Goal: Information Seeking & Learning: Compare options

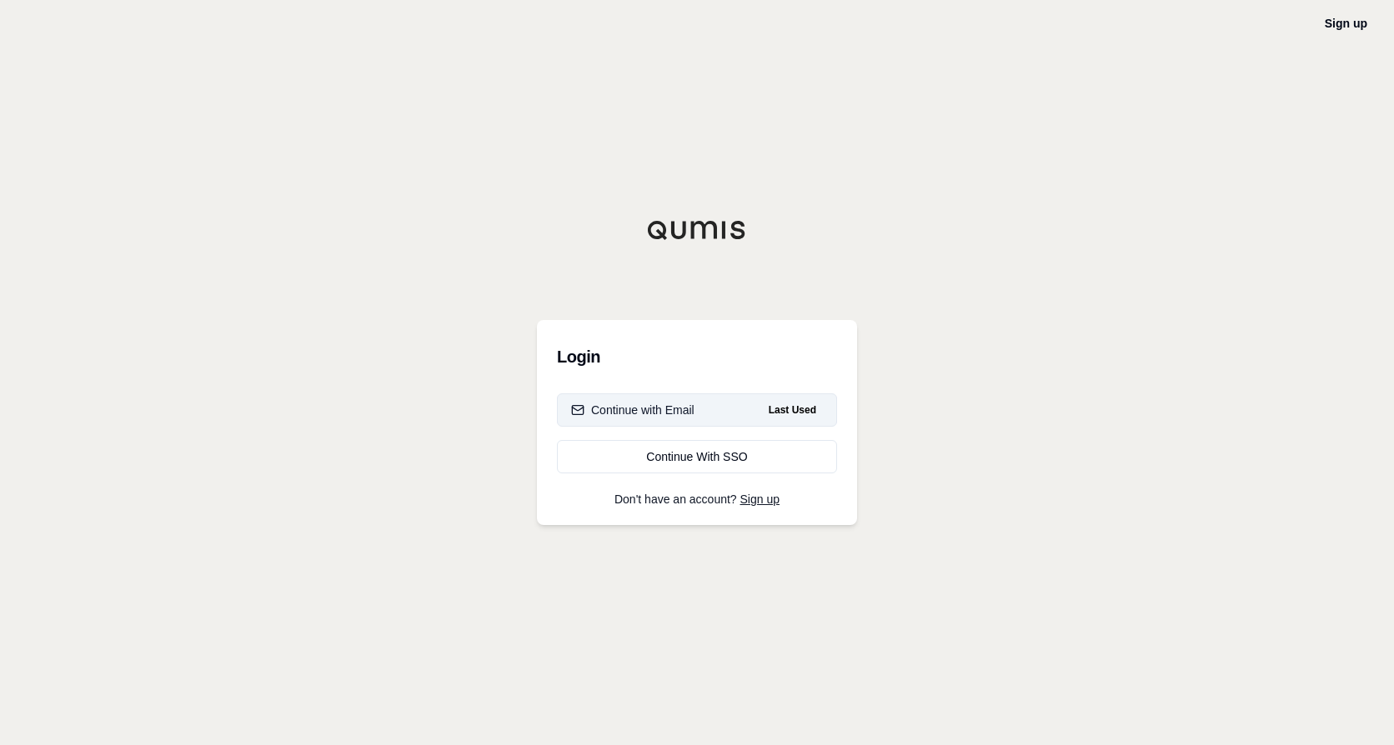
click at [726, 416] on button "Continue with Email Last Used" at bounding box center [697, 409] width 280 height 33
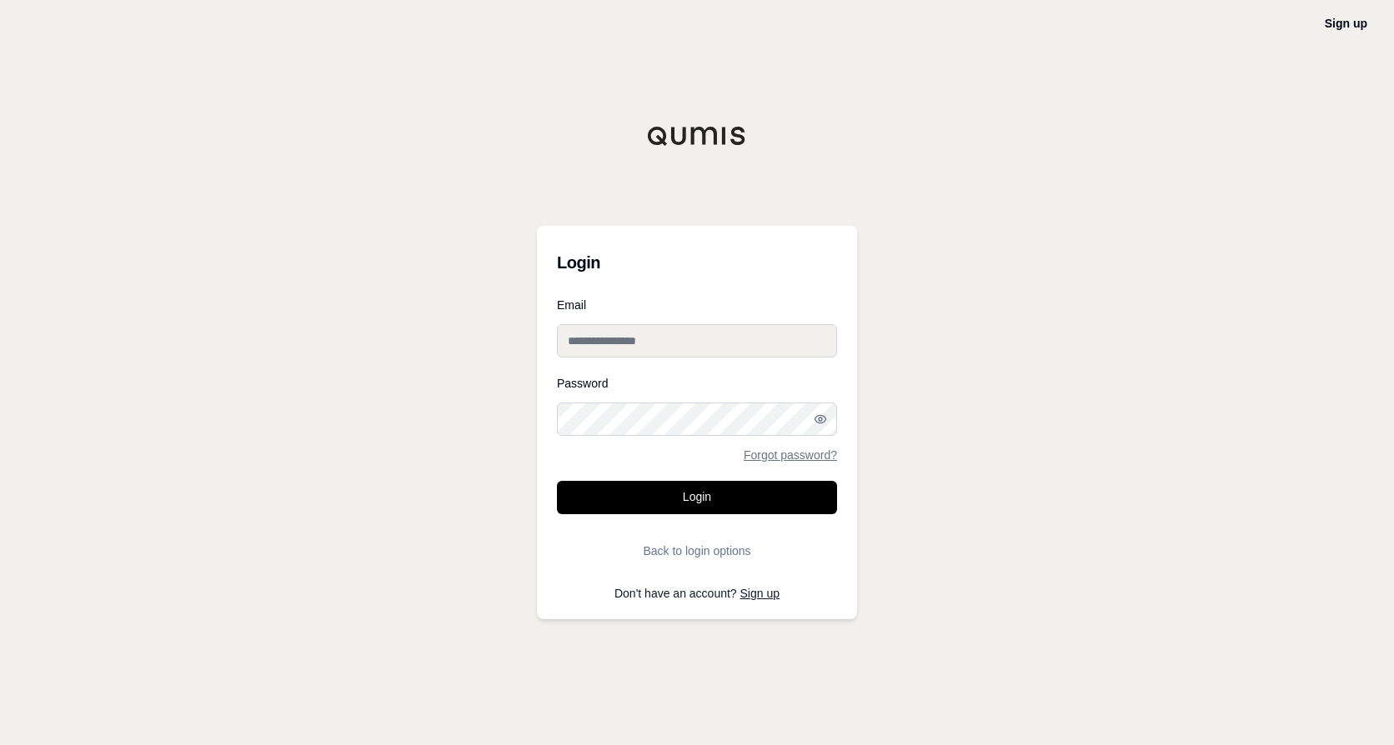
click at [737, 332] on input "Email" at bounding box center [697, 340] width 280 height 33
type input "**********"
click at [686, 402] on div "Password Forgot password?" at bounding box center [697, 419] width 280 height 83
click at [557, 481] on button "Login" at bounding box center [697, 497] width 280 height 33
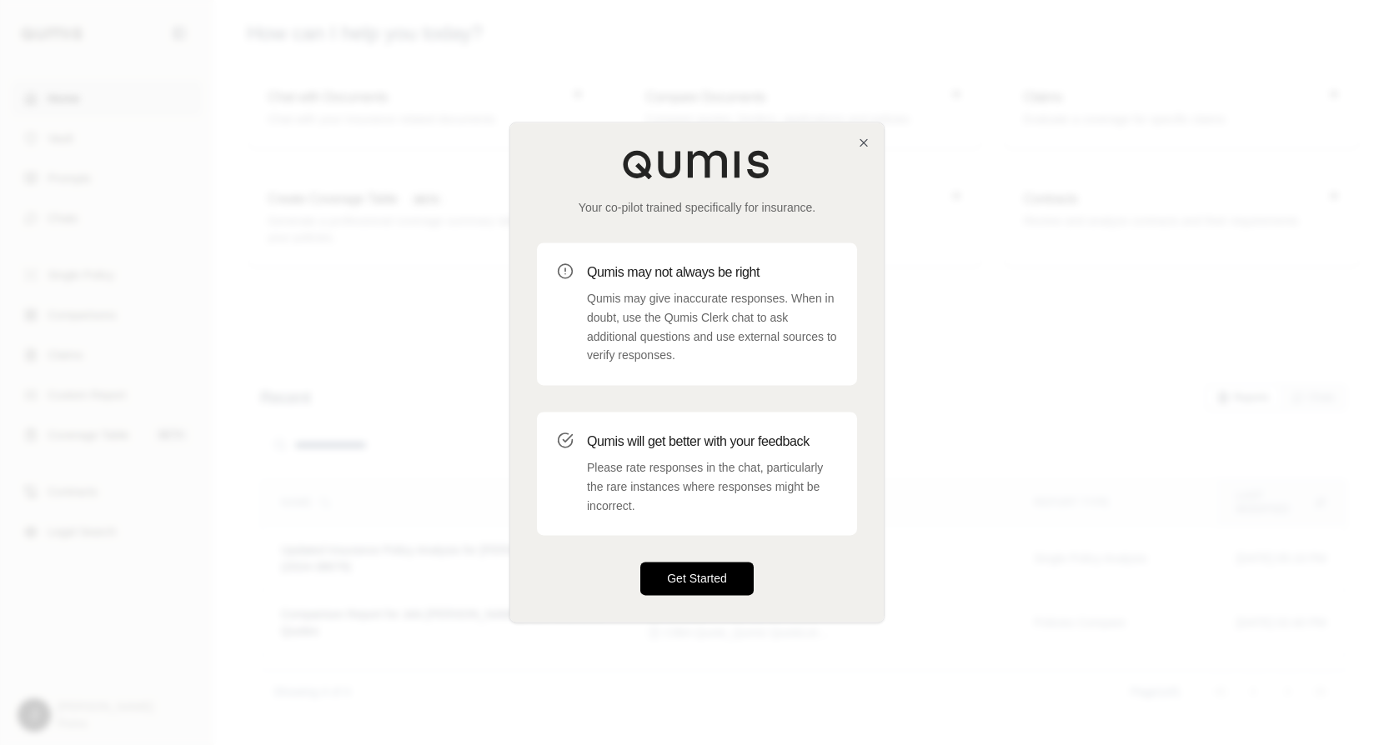
click at [699, 573] on button "Get Started" at bounding box center [696, 579] width 113 height 33
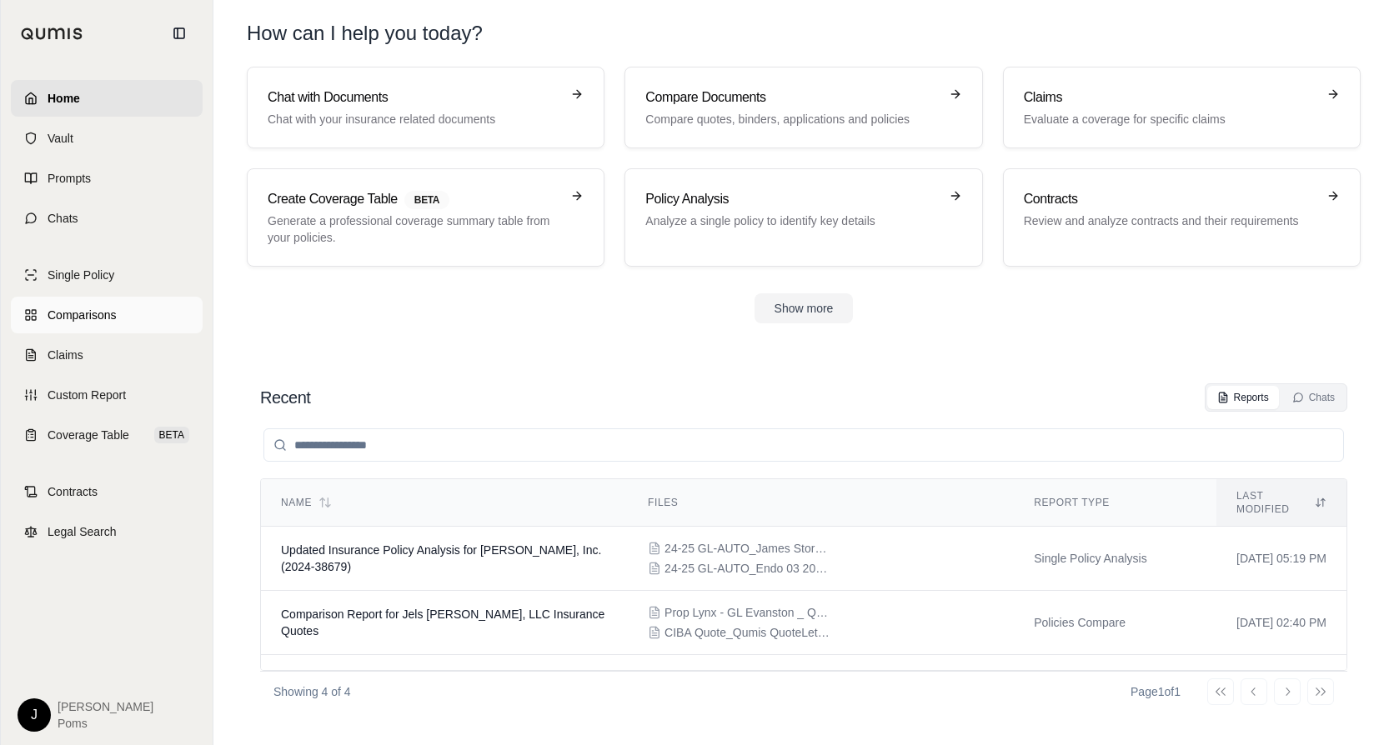
click at [47, 319] on link "Comparisons" at bounding box center [107, 315] width 192 height 37
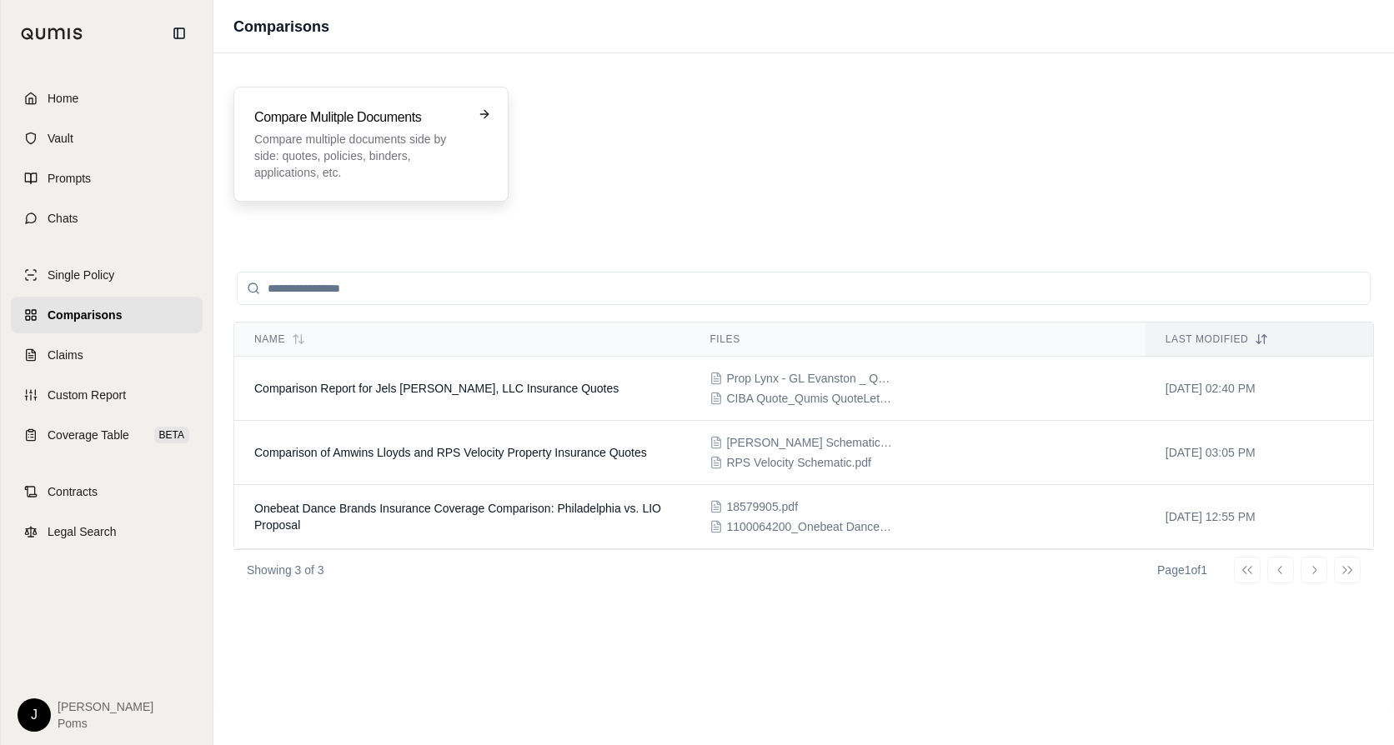
click at [343, 164] on p "Compare multiple documents side by side: quotes, policies, binders, application…" at bounding box center [359, 156] width 210 height 50
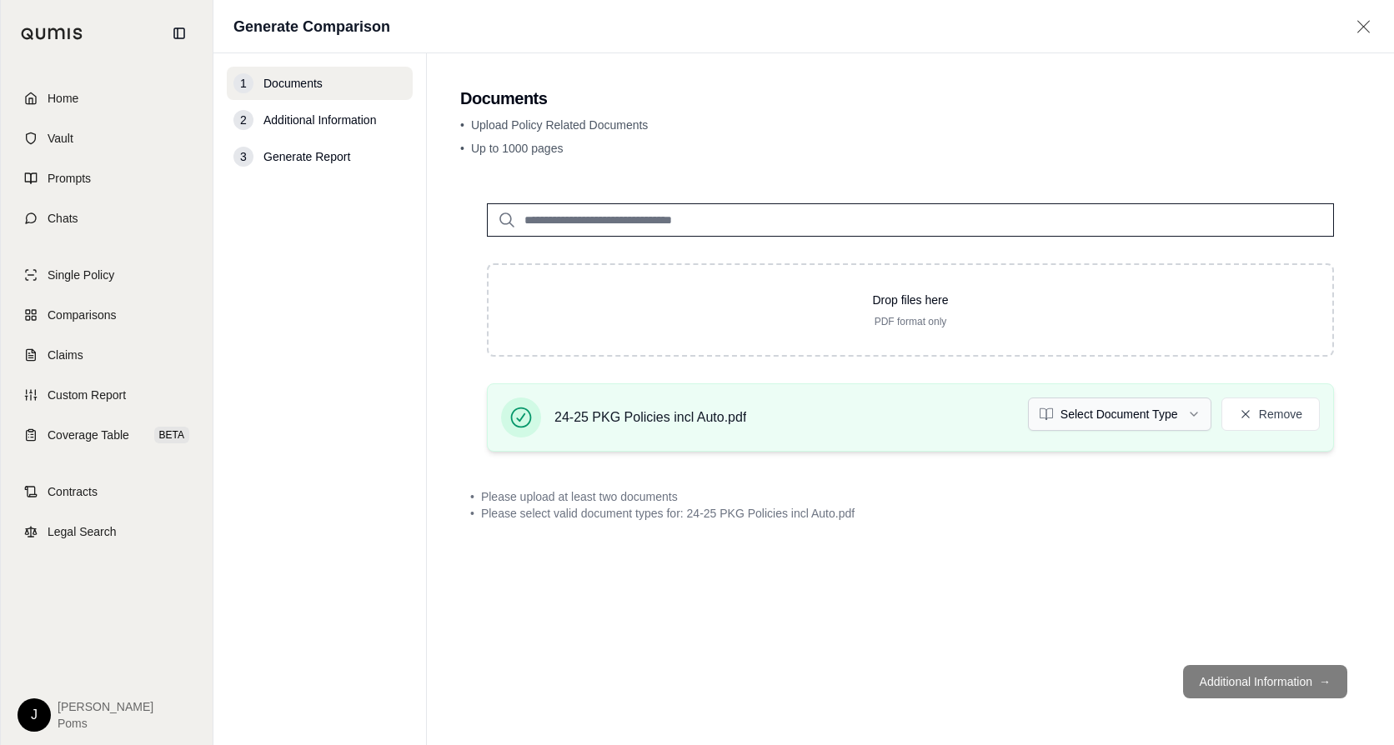
click at [1194, 410] on html "Home Vault Prompts Chats Single Policy Comparisons Claims Custom Report Coverag…" at bounding box center [697, 372] width 1394 height 745
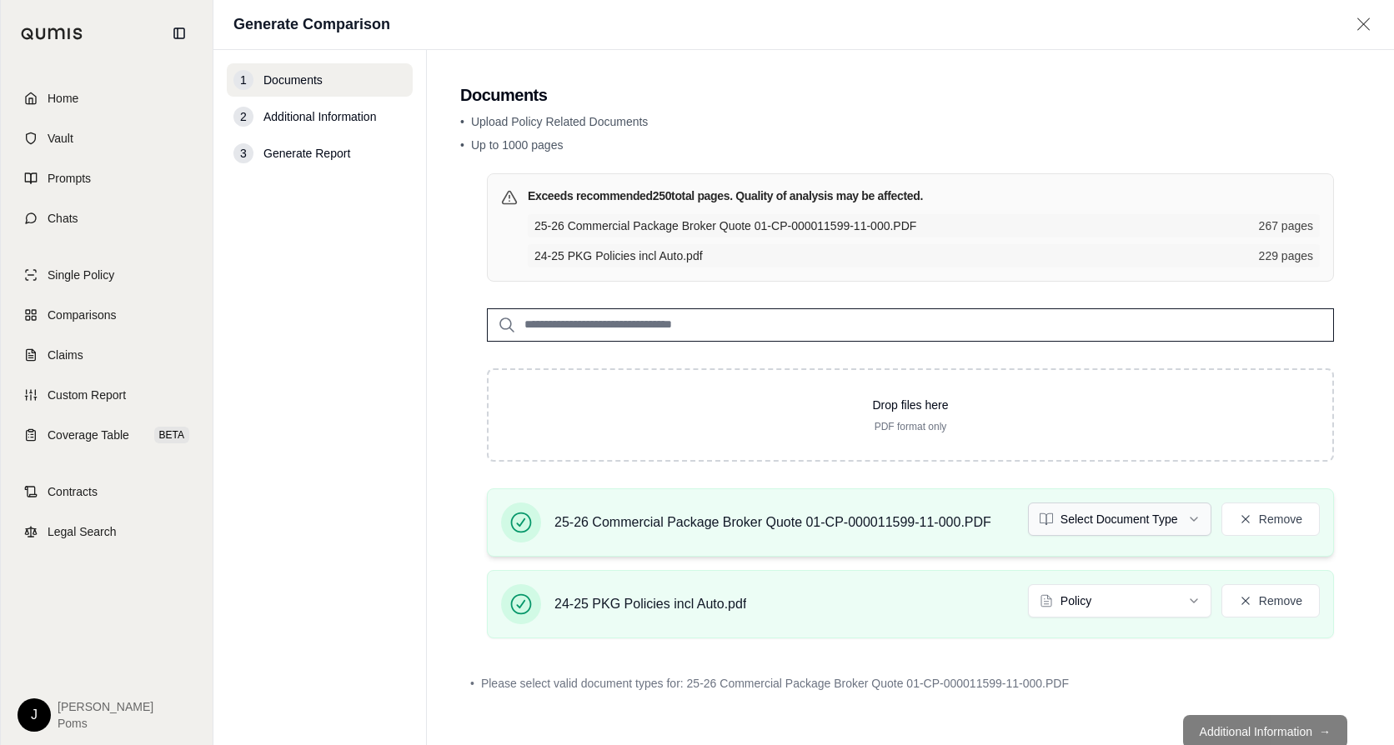
click at [1099, 523] on html "Home Vault Prompts Chats Single Policy Comparisons Claims Custom Report Coverag…" at bounding box center [697, 372] width 1394 height 745
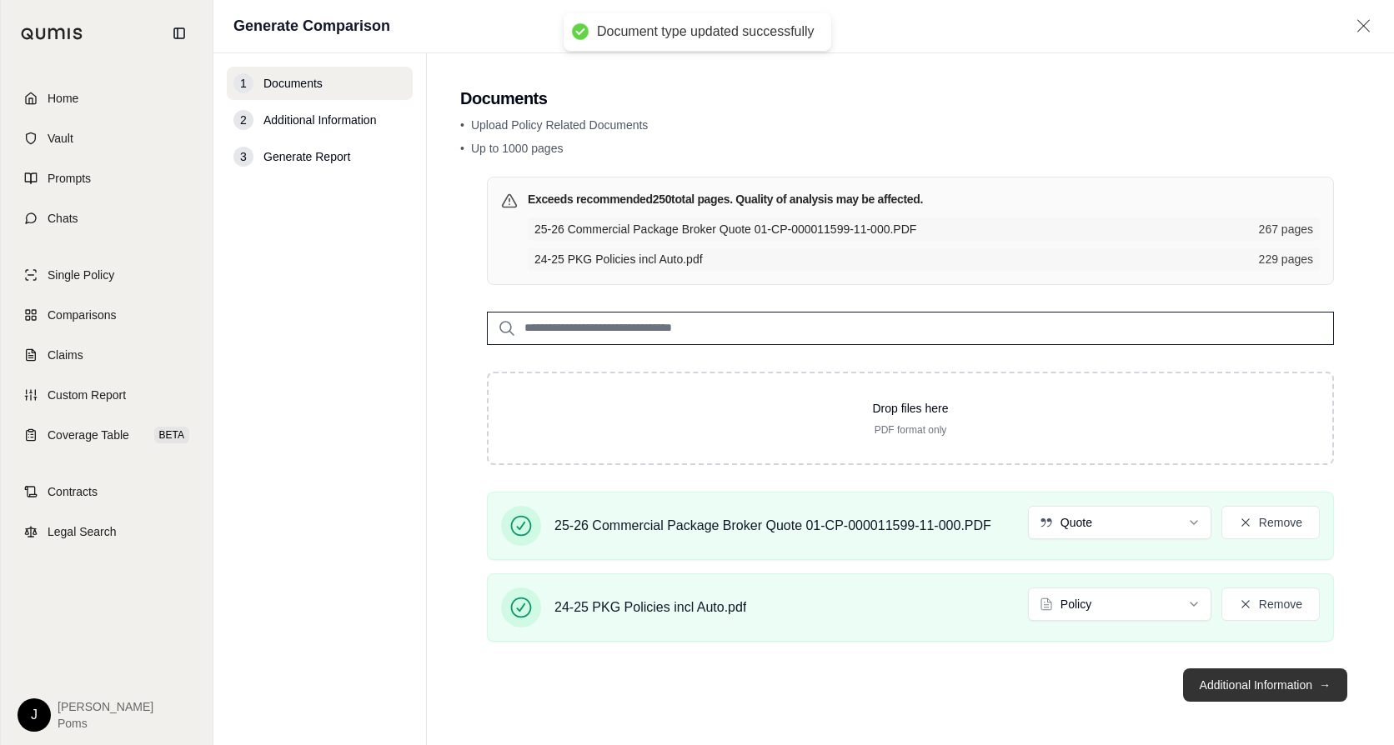
click at [1211, 683] on button "Additional Information →" at bounding box center [1265, 684] width 164 height 33
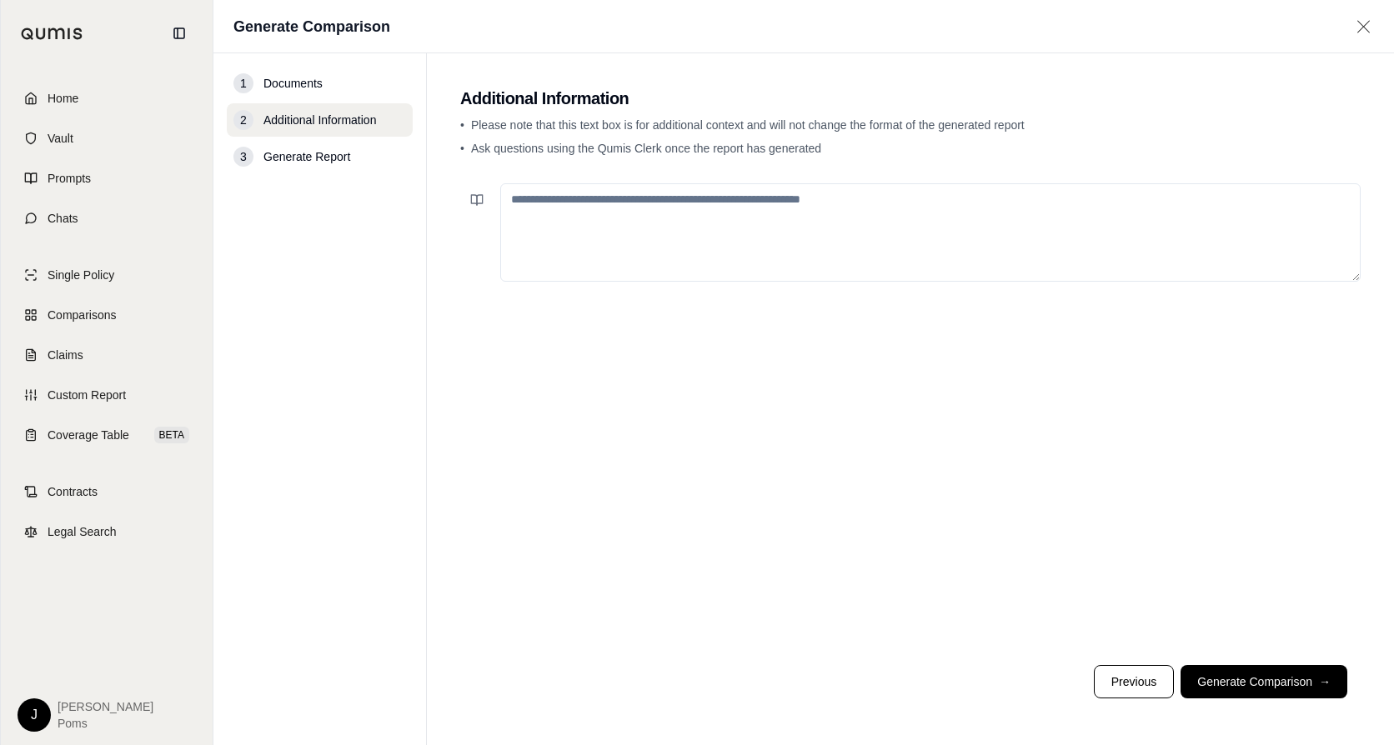
click at [692, 229] on textarea at bounding box center [930, 232] width 860 height 98
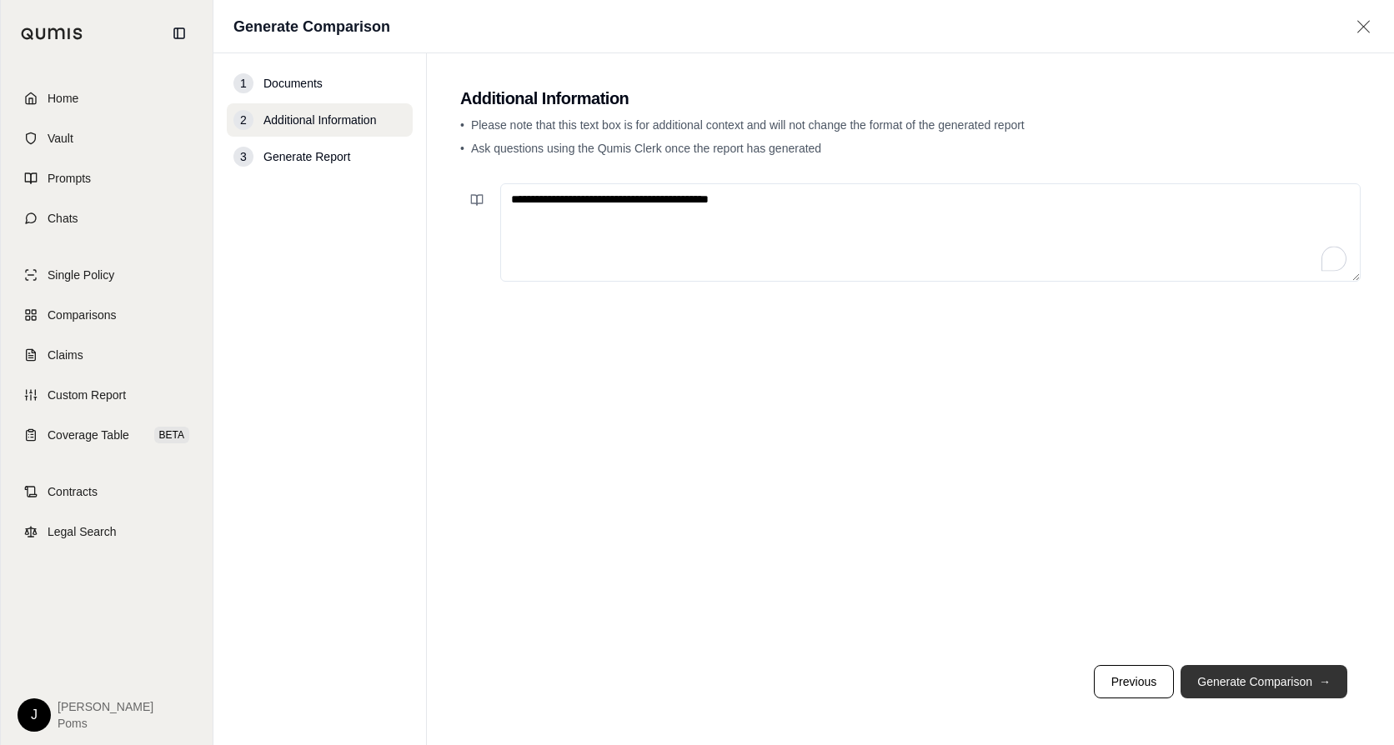
type textarea "**********"
click at [1198, 670] on button "Generate Comparison →" at bounding box center [1263, 681] width 167 height 33
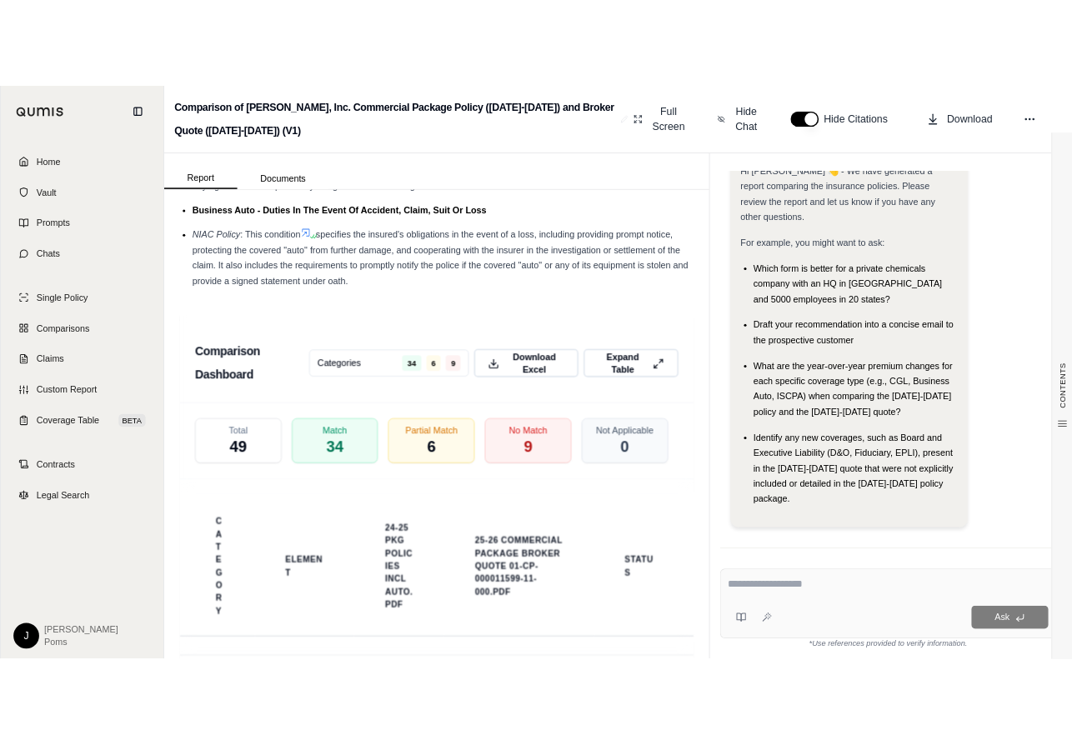
scroll to position [3001, 0]
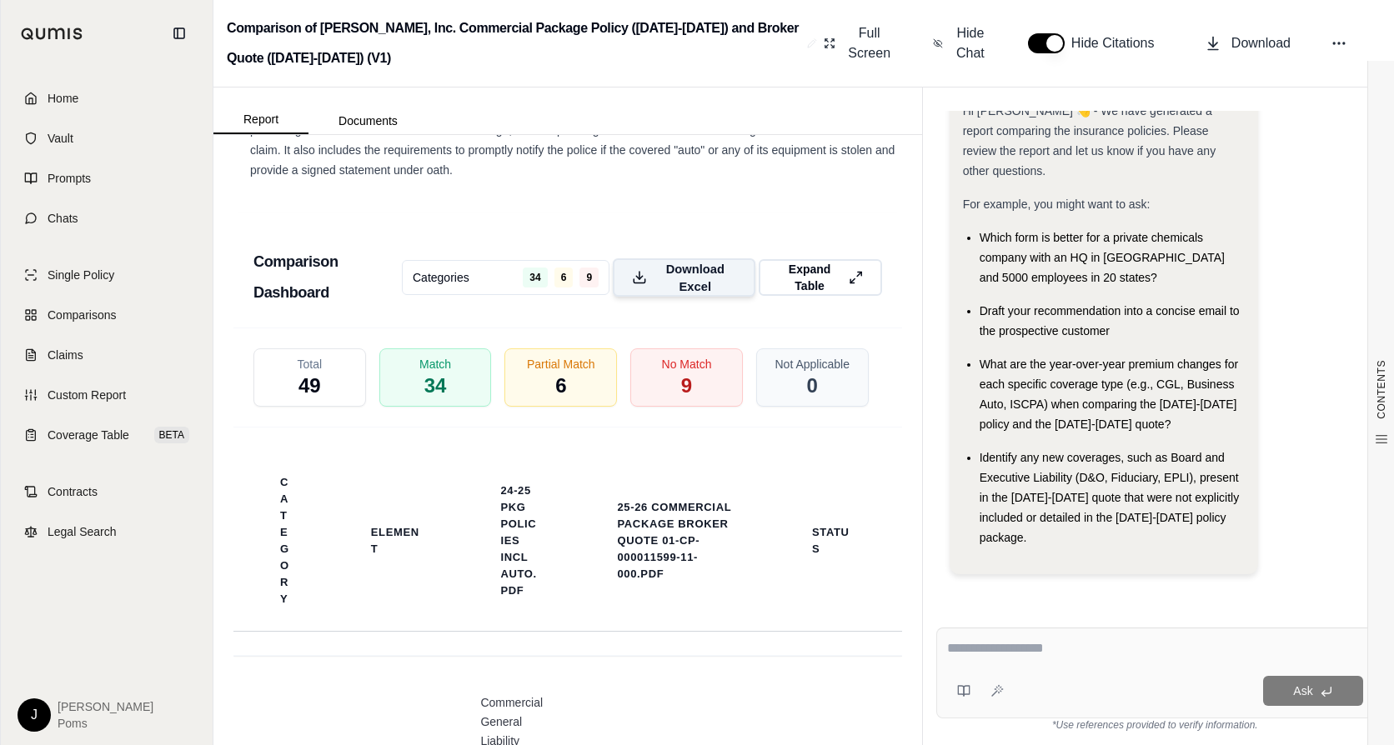
click at [632, 273] on icon at bounding box center [639, 277] width 15 height 18
click at [1344, 48] on icon at bounding box center [1338, 43] width 17 height 17
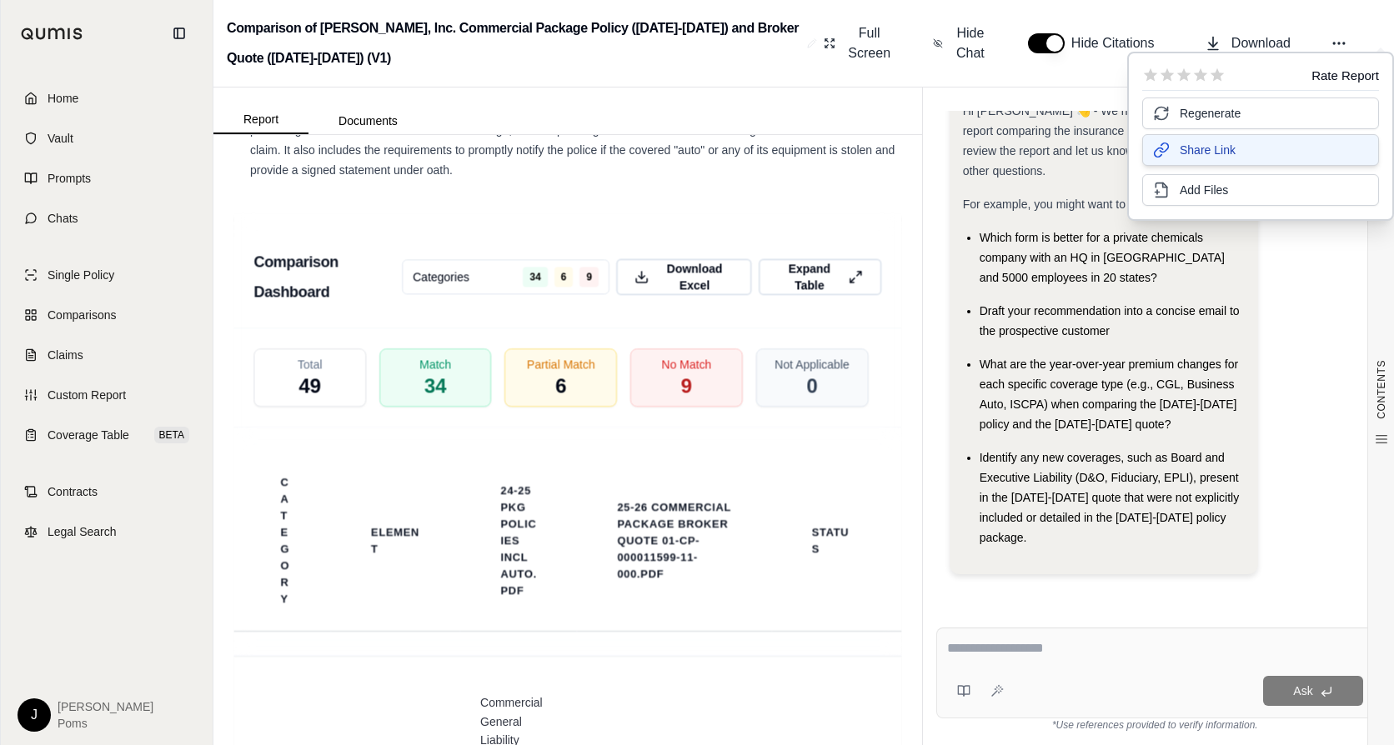
click at [1236, 144] on button "Share Link" at bounding box center [1260, 150] width 237 height 32
drag, startPoint x: 815, startPoint y: 168, endPoint x: 839, endPoint y: 170, distance: 24.2
click at [815, 168] on li "NIAC Policy : This condition specifies the insured's obligations in the event o…" at bounding box center [576, 140] width 652 height 80
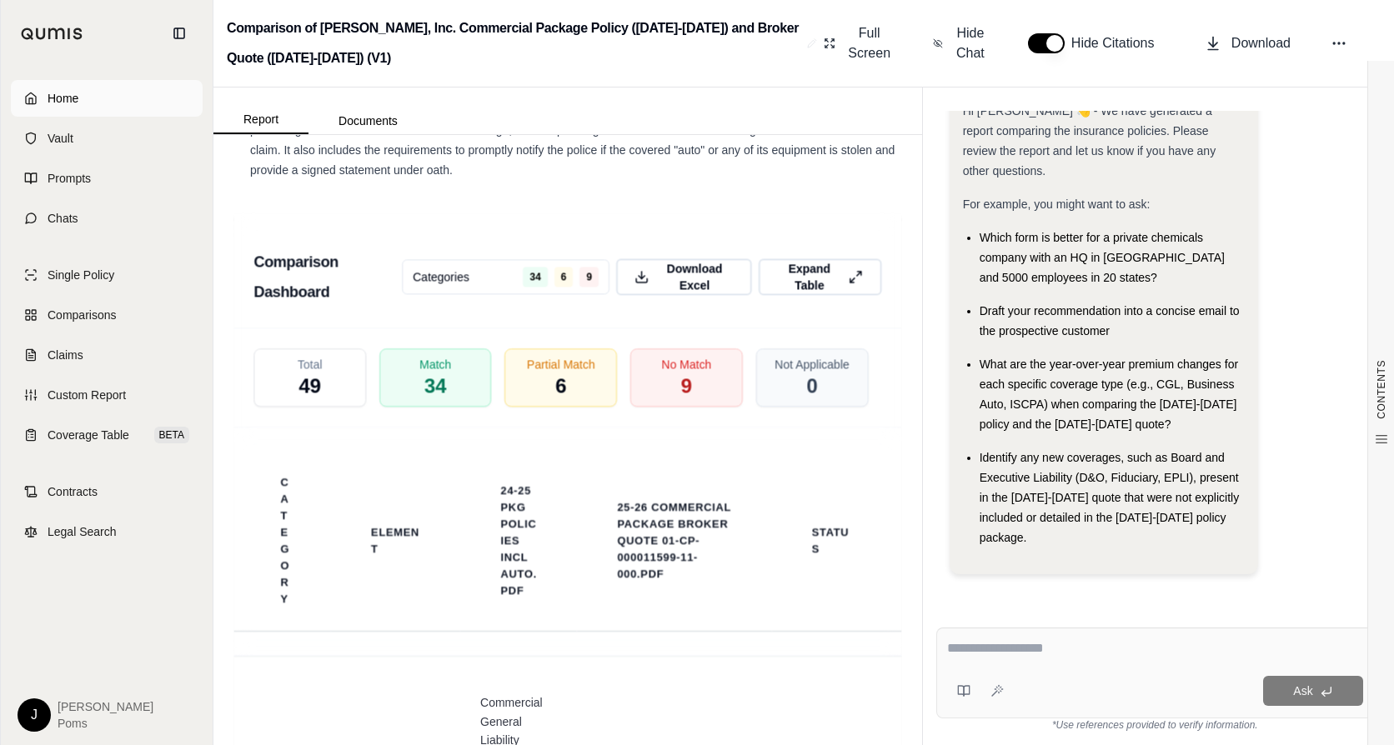
click at [93, 88] on link "Home" at bounding box center [107, 98] width 192 height 37
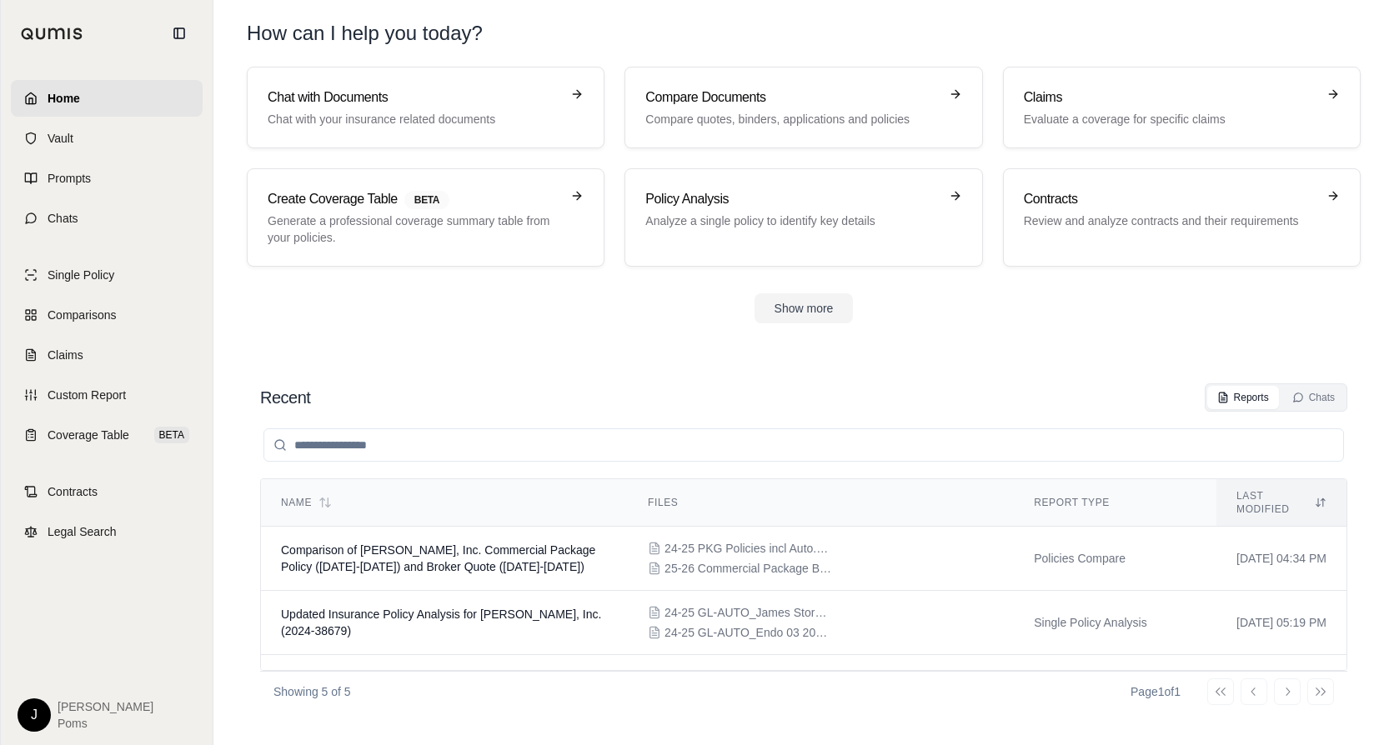
click at [53, 708] on div "J [PERSON_NAME]" at bounding box center [107, 714] width 178 height 33
click at [39, 709] on html "Home Vault Prompts Chats Single Policy Comparisons Claims Custom Report Coverag…" at bounding box center [697, 372] width 1394 height 745
click at [69, 681] on div "Log Out" at bounding box center [73, 677] width 138 height 27
